Goal: Transaction & Acquisition: Obtain resource

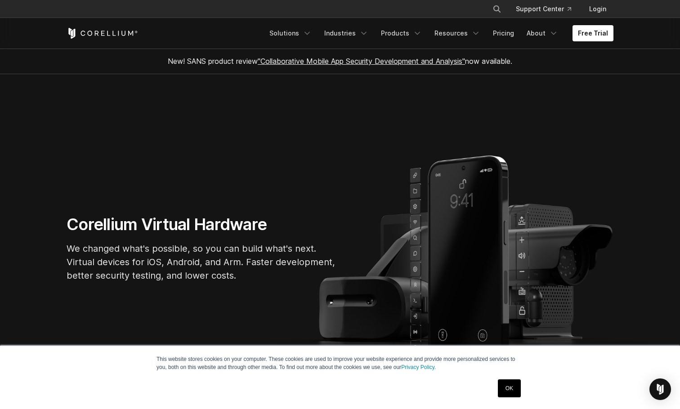
click at [490, 382] on div "OK" at bounding box center [324, 388] width 400 height 23
click at [513, 391] on link "OK" at bounding box center [509, 389] width 23 height 18
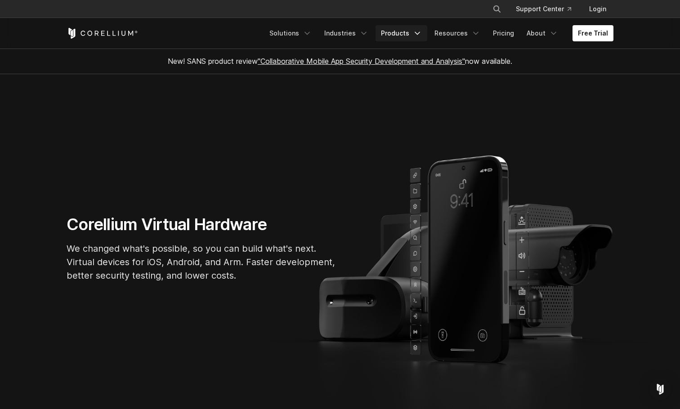
click at [422, 32] on icon "Navigation Menu" at bounding box center [417, 33] width 9 height 9
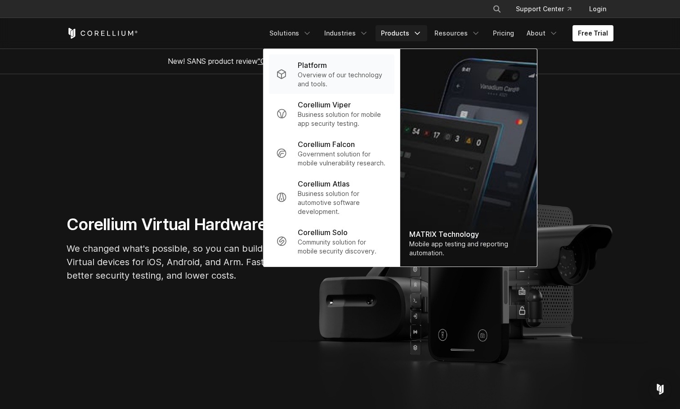
click at [369, 69] on div "Platform" at bounding box center [343, 65] width 90 height 11
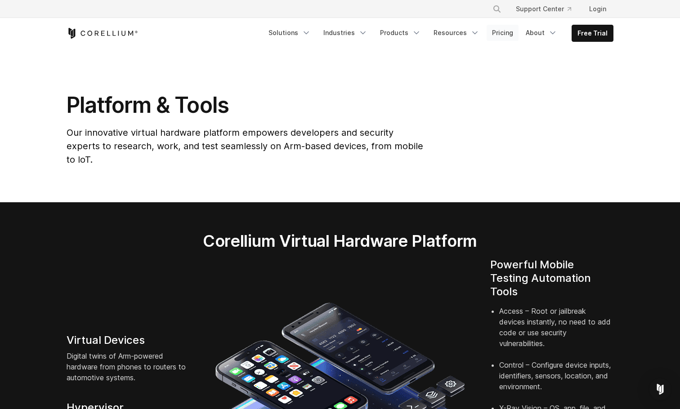
drag, startPoint x: 516, startPoint y: 33, endPoint x: 512, endPoint y: 35, distance: 4.7
click at [516, 33] on link "Pricing" at bounding box center [503, 33] width 32 height 16
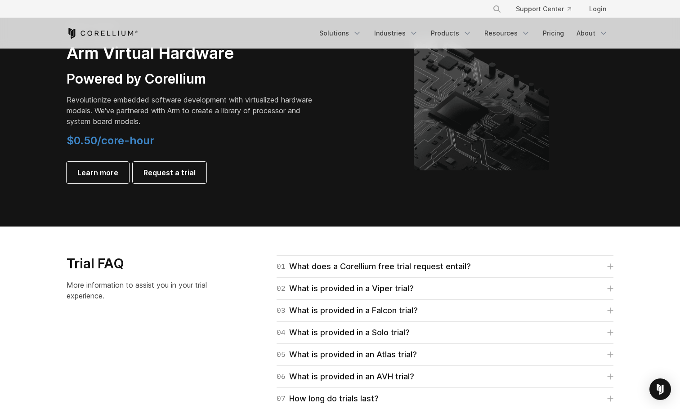
scroll to position [1125, 0]
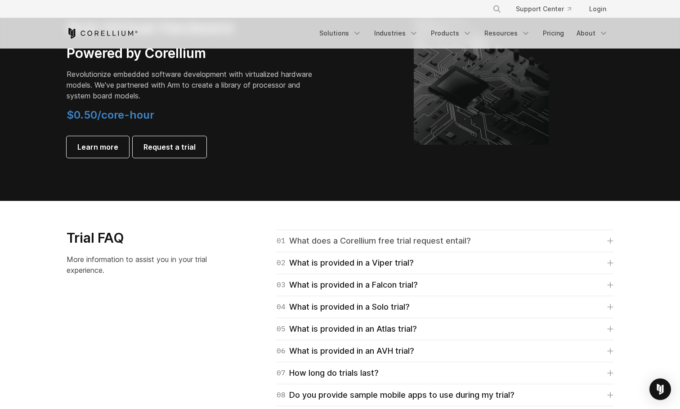
click at [417, 246] on div "01 What does a Corellium free trial request entail?" at bounding box center [374, 241] width 194 height 13
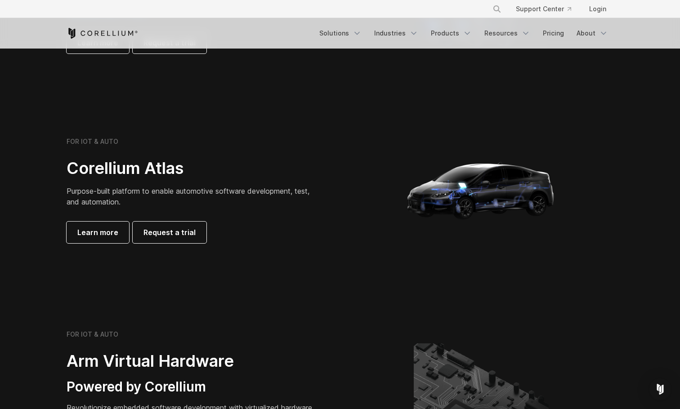
scroll to position [0, 0]
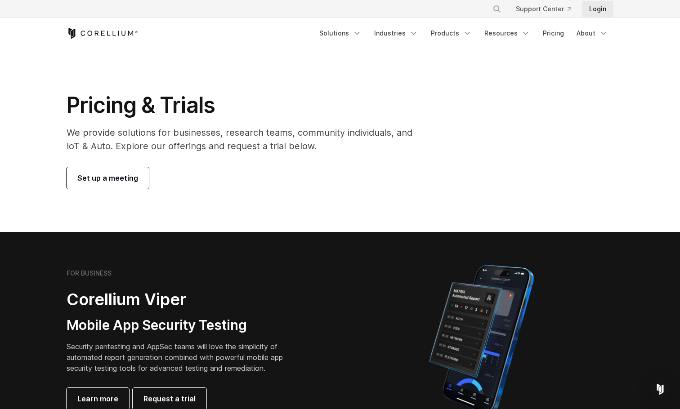
click at [602, 8] on link "Login" at bounding box center [597, 9] width 31 height 16
